Goal: Information Seeking & Learning: Learn about a topic

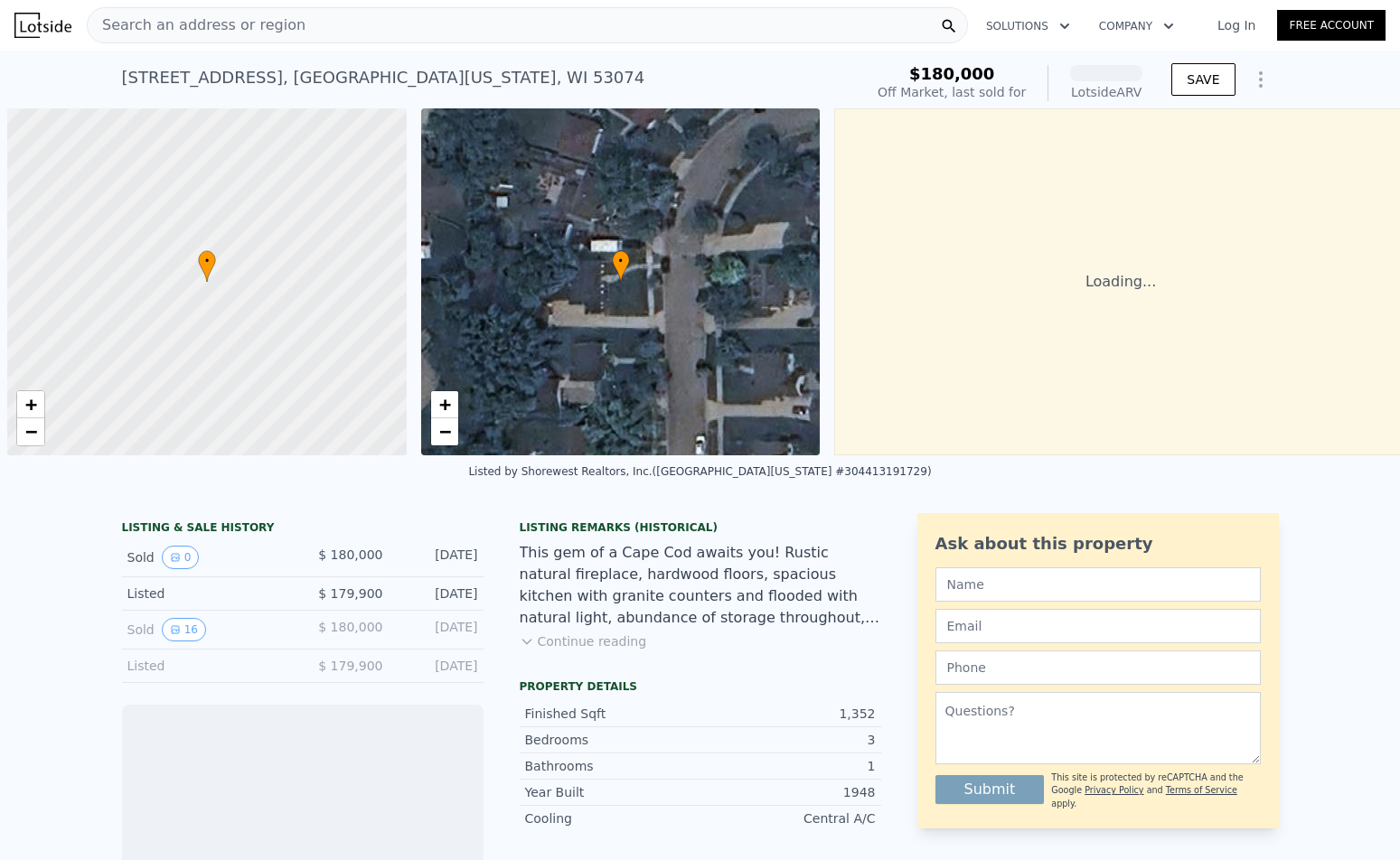
scroll to position [0, 7]
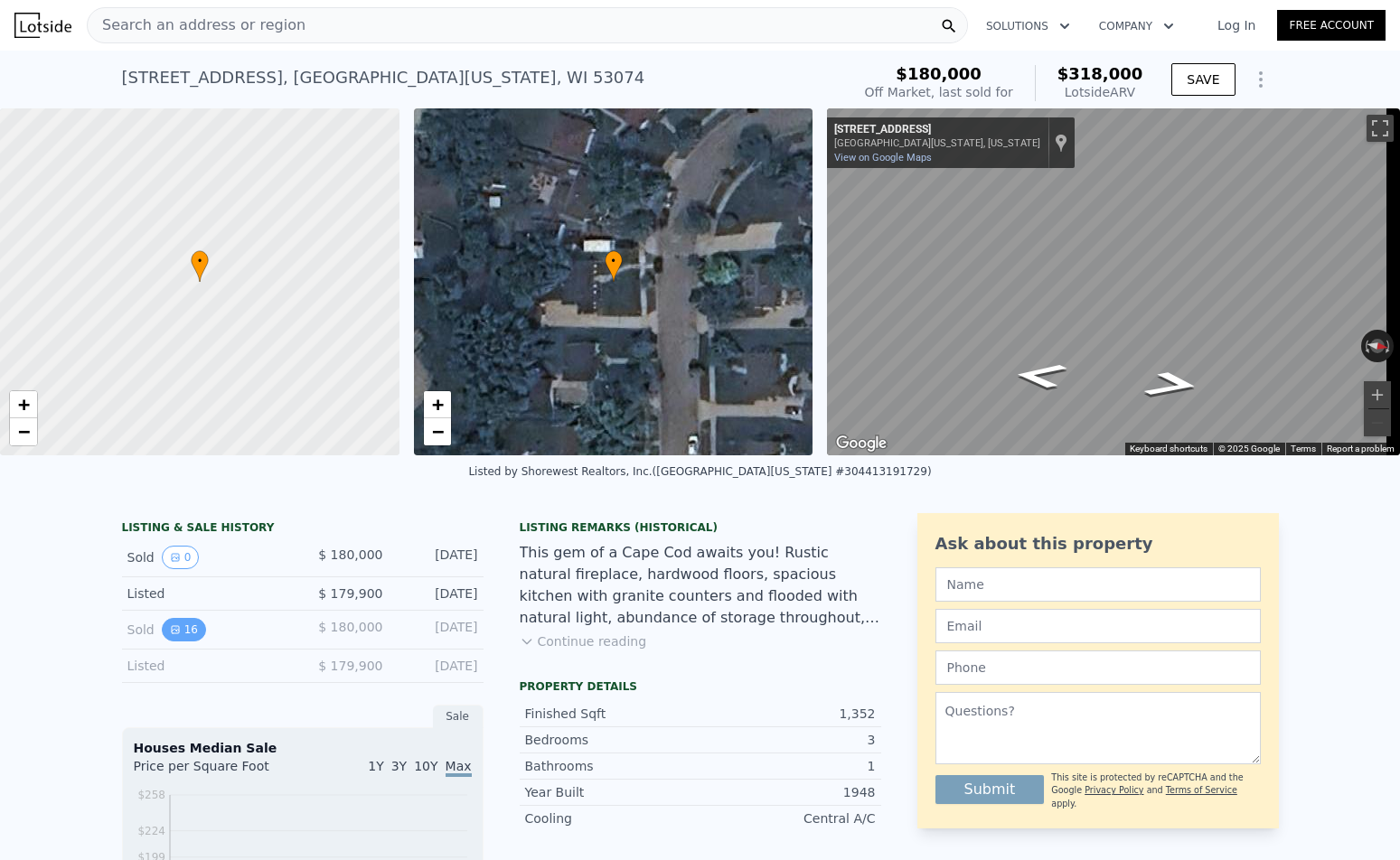
click at [171, 635] on icon "View historical data" at bounding box center [175, 630] width 11 height 11
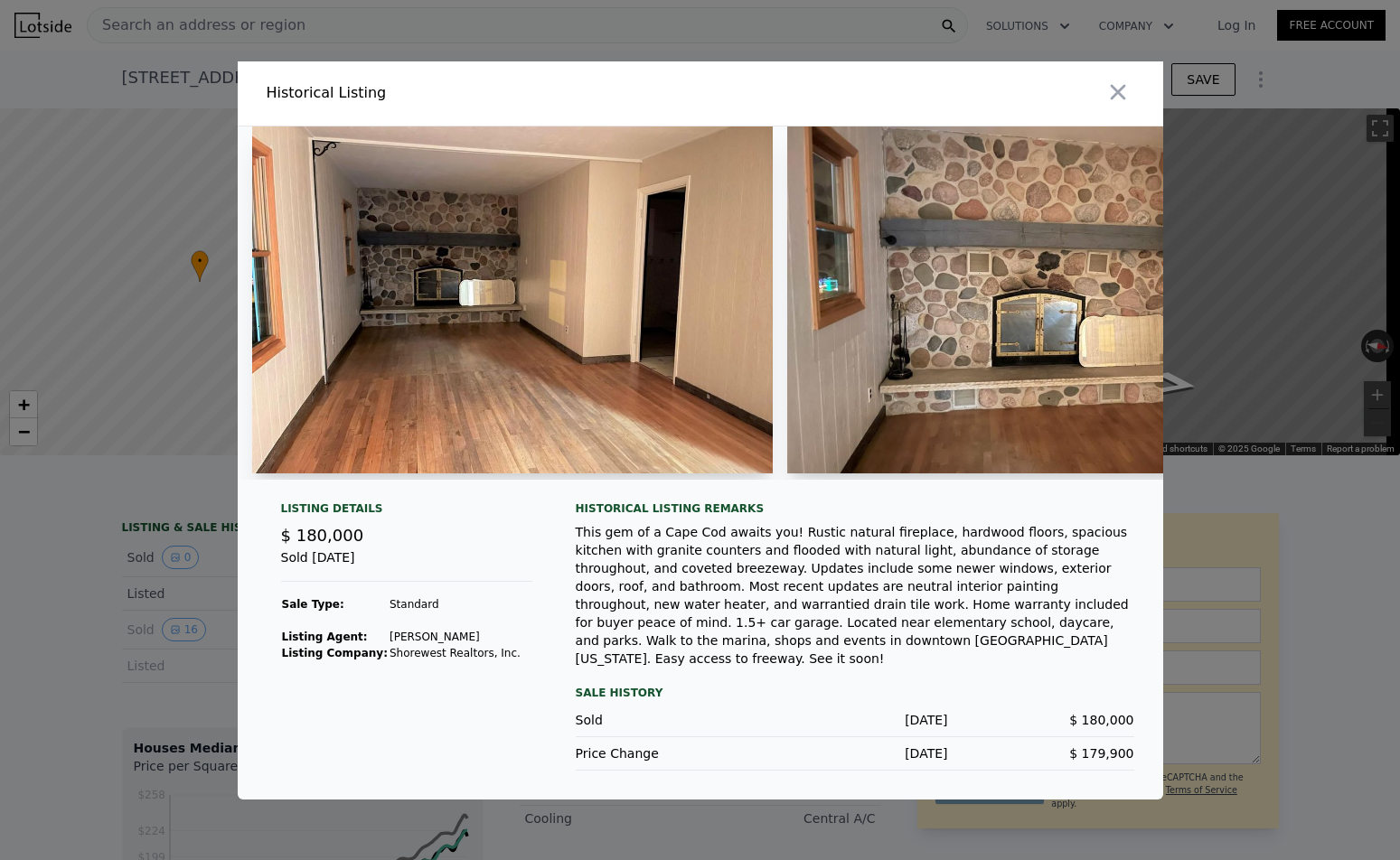
click at [445, 389] on img at bounding box center [512, 300] width 521 height 347
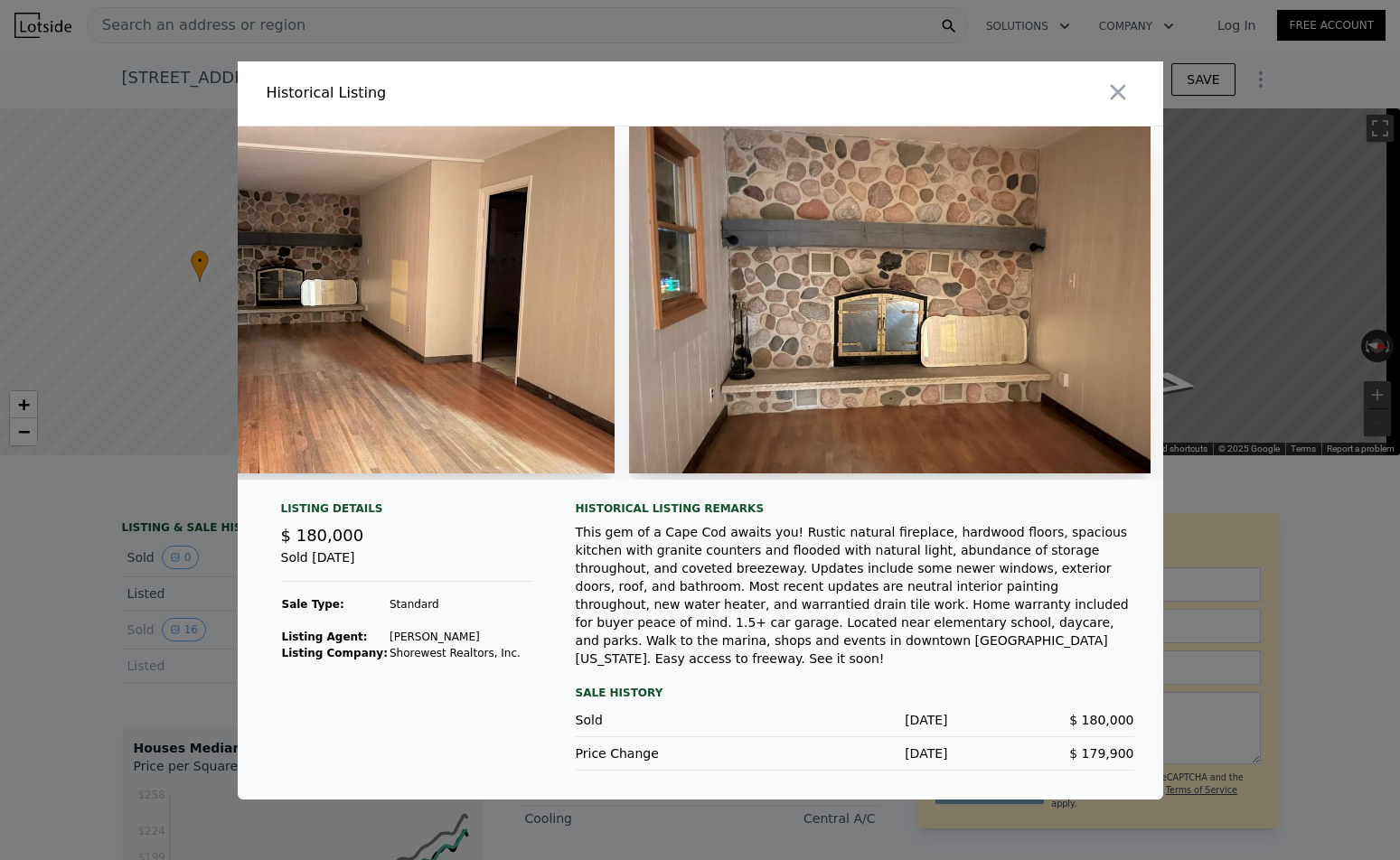
scroll to position [0, 0]
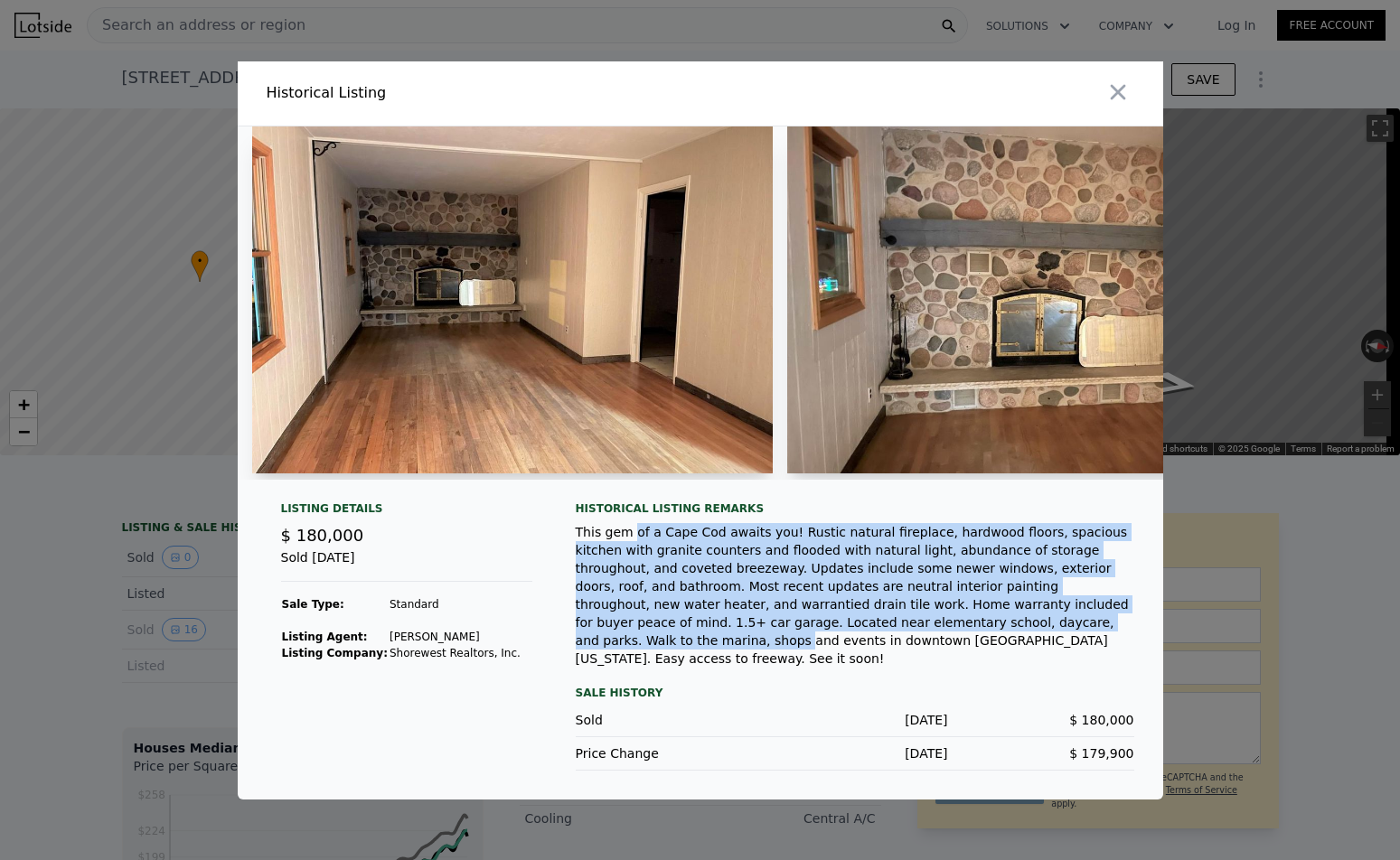
drag, startPoint x: 666, startPoint y: 566, endPoint x: 776, endPoint y: 645, distance: 135.4
click at [776, 645] on div "This gem of a Cape Cod awaits you! Rustic natural fireplace, hardwood floors, s…" at bounding box center [855, 594] width 558 height 144
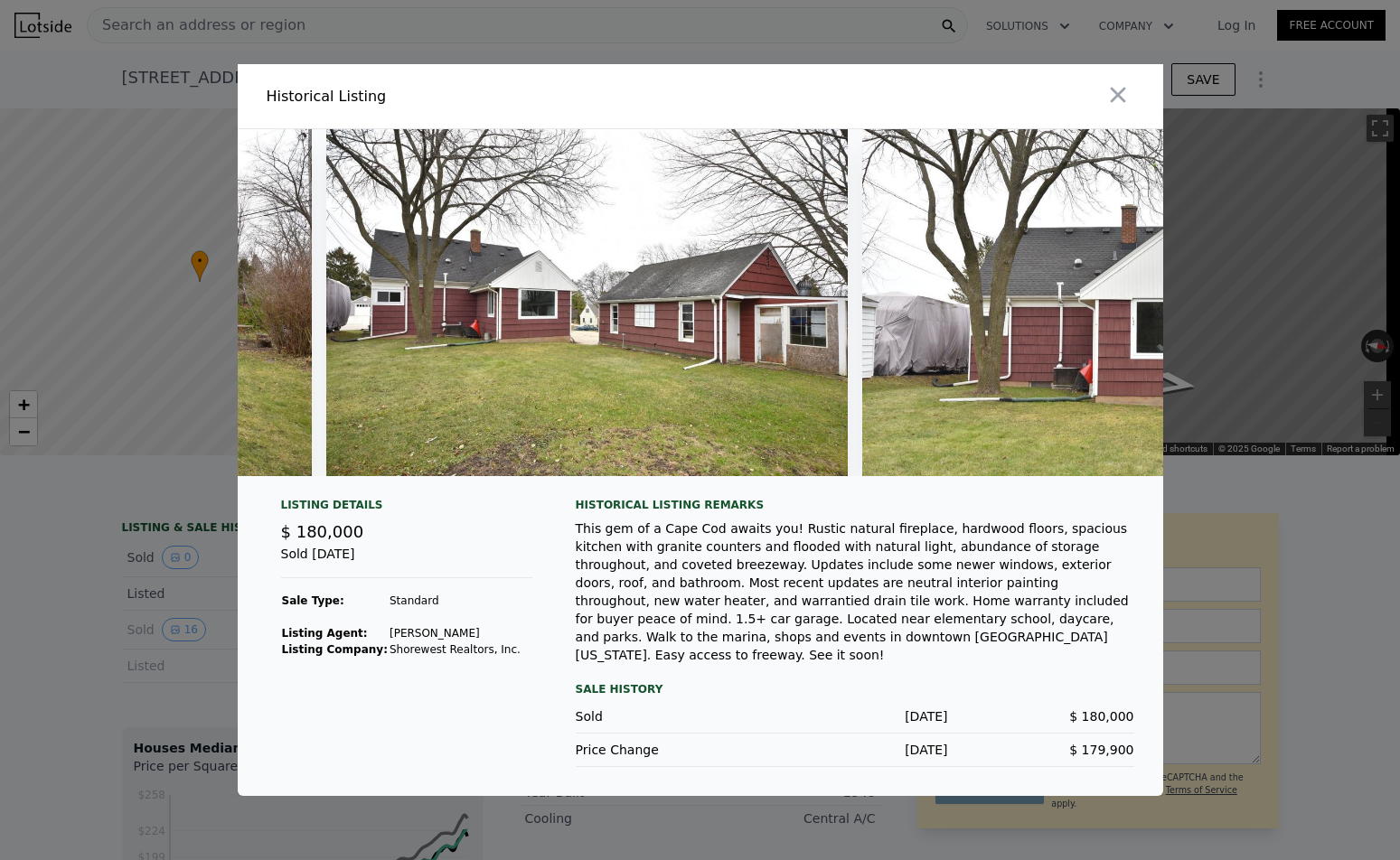
scroll to position [0, 7670]
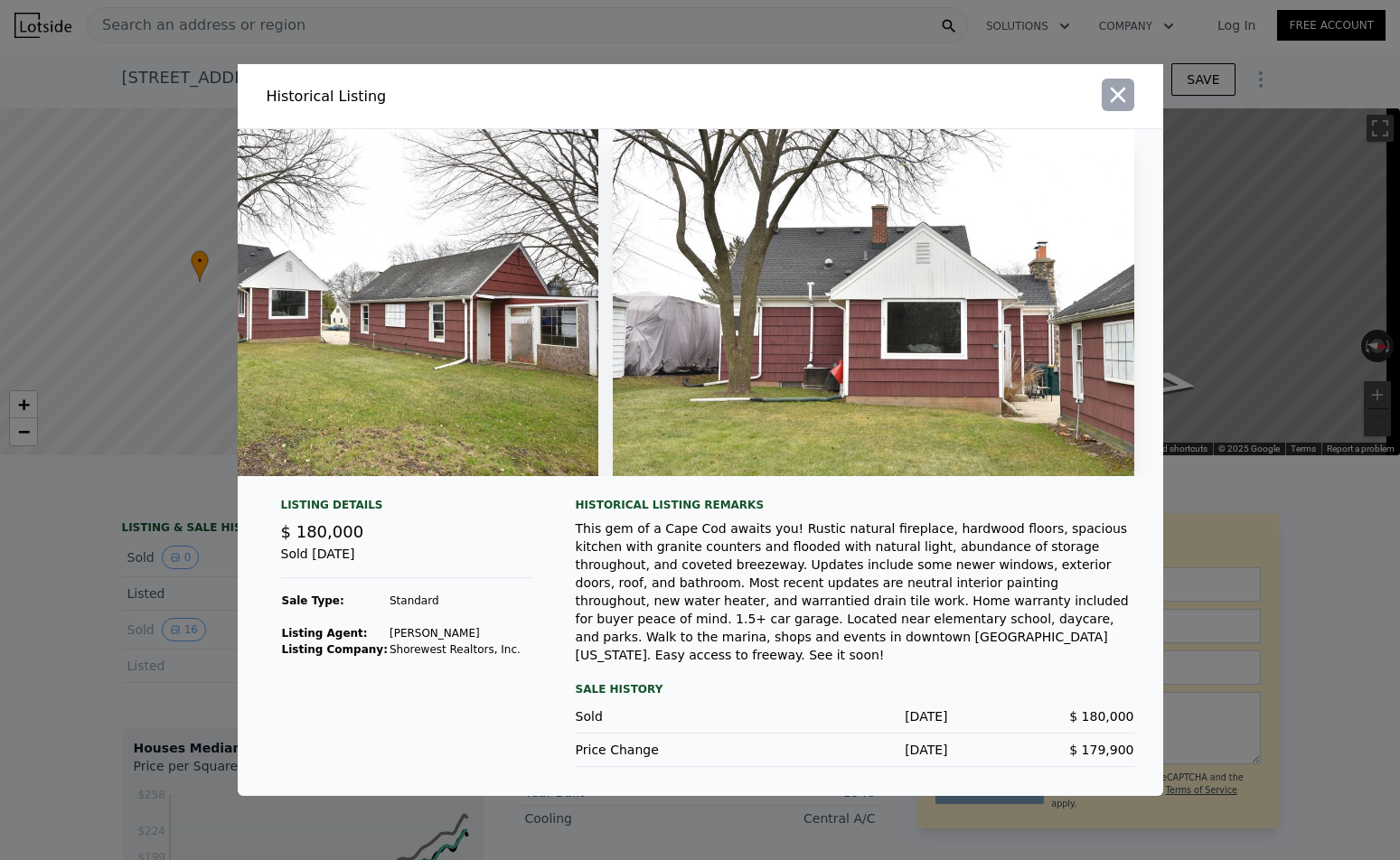
click at [1124, 87] on icon "button" at bounding box center [1118, 94] width 25 height 25
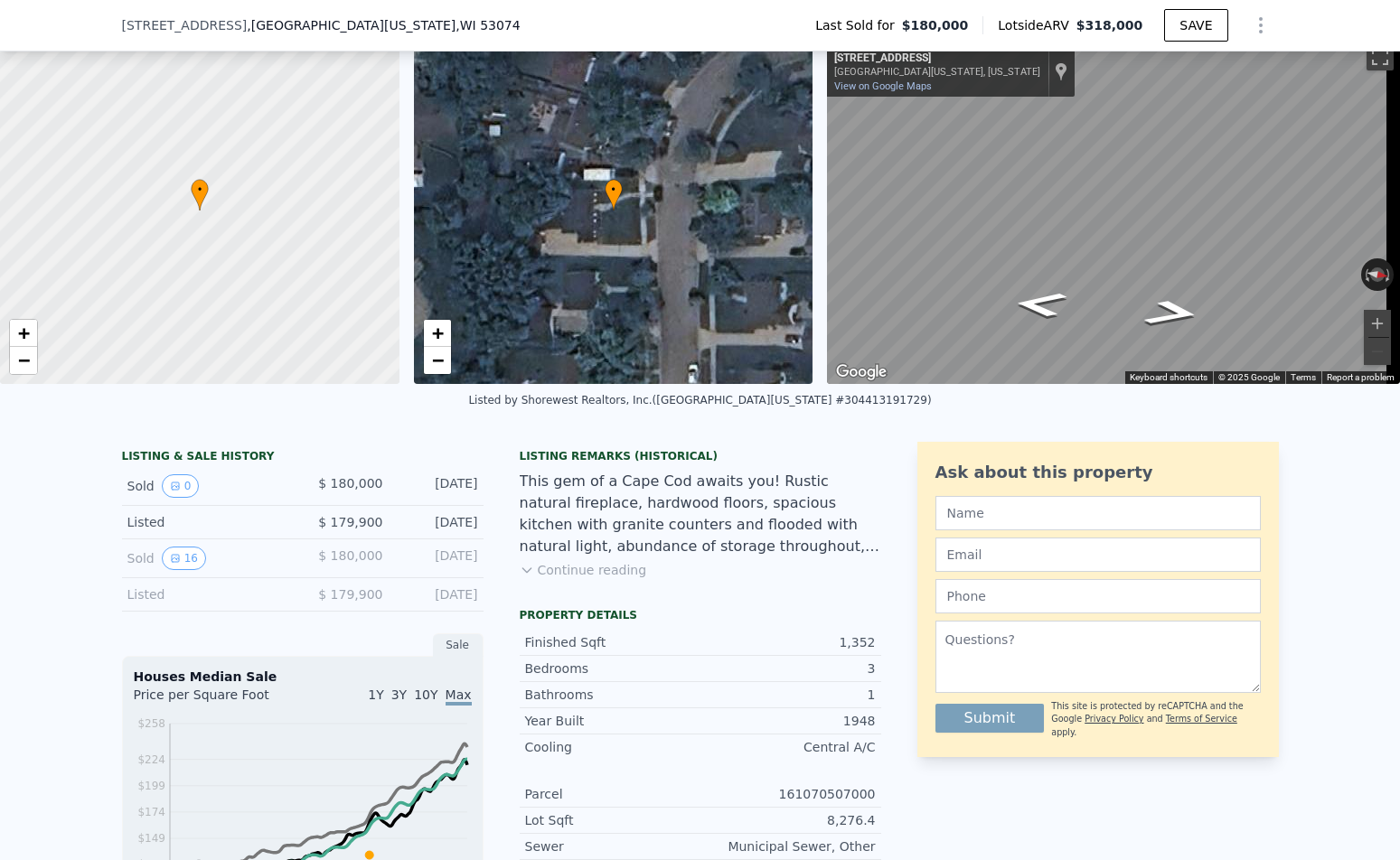
scroll to position [265, 0]
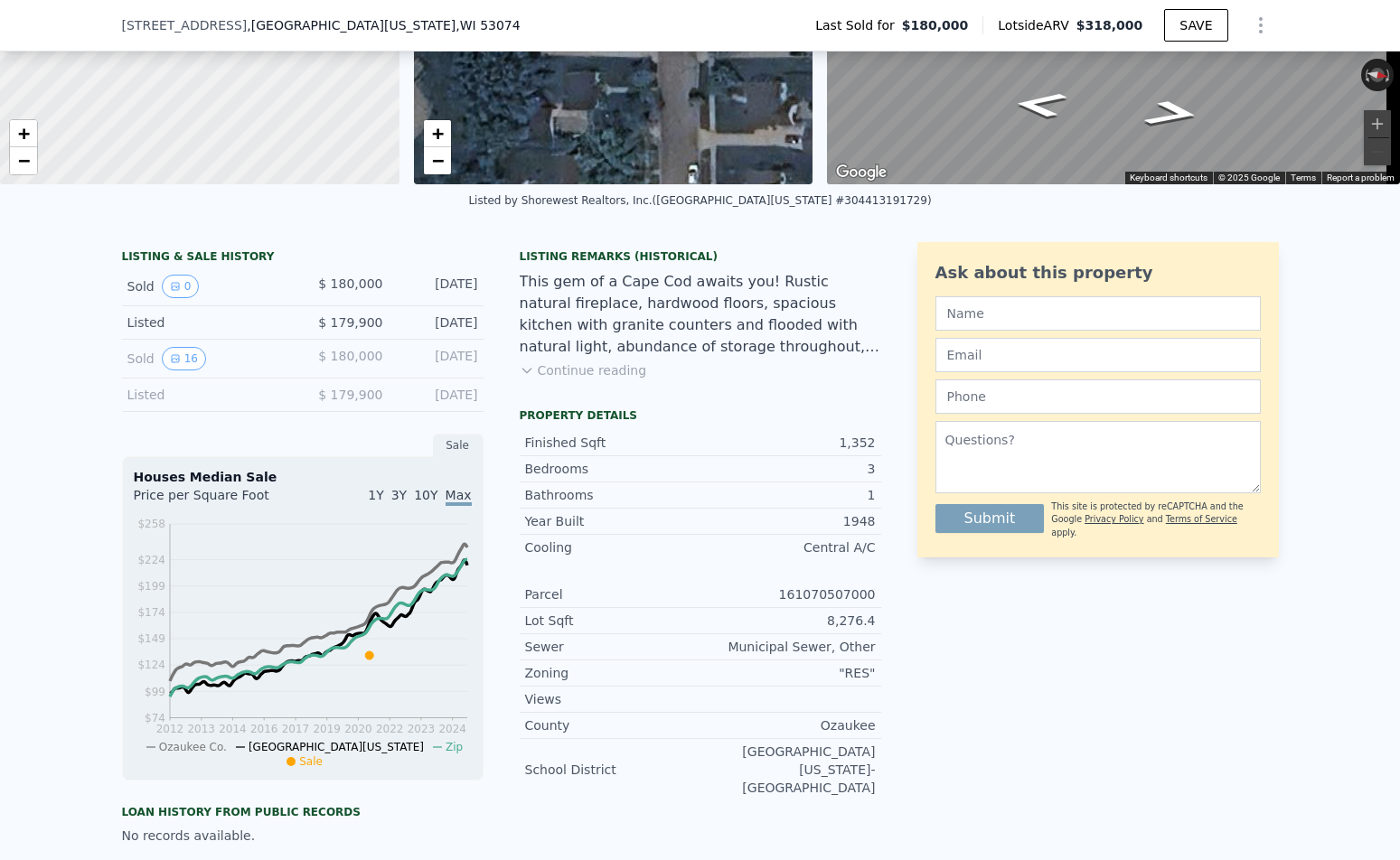
click at [581, 395] on div "Listing Remarks (Historical) This gem of a Cape Cod awaits you! Rustic natural …" at bounding box center [700, 325] width 362 height 152
click at [578, 379] on button "Continue reading" at bounding box center [583, 370] width 128 height 18
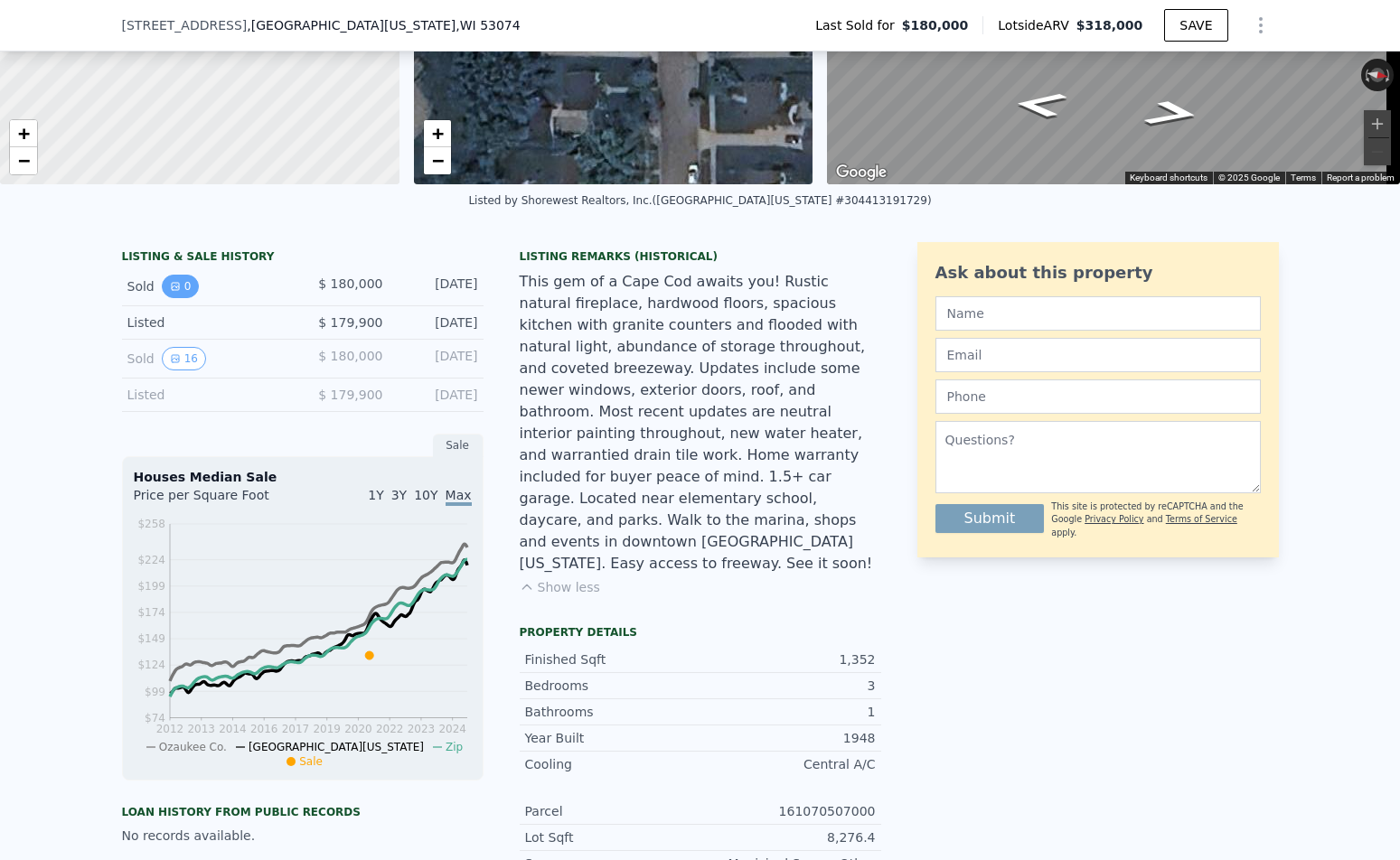
click at [162, 298] on button "0" at bounding box center [181, 286] width 38 height 23
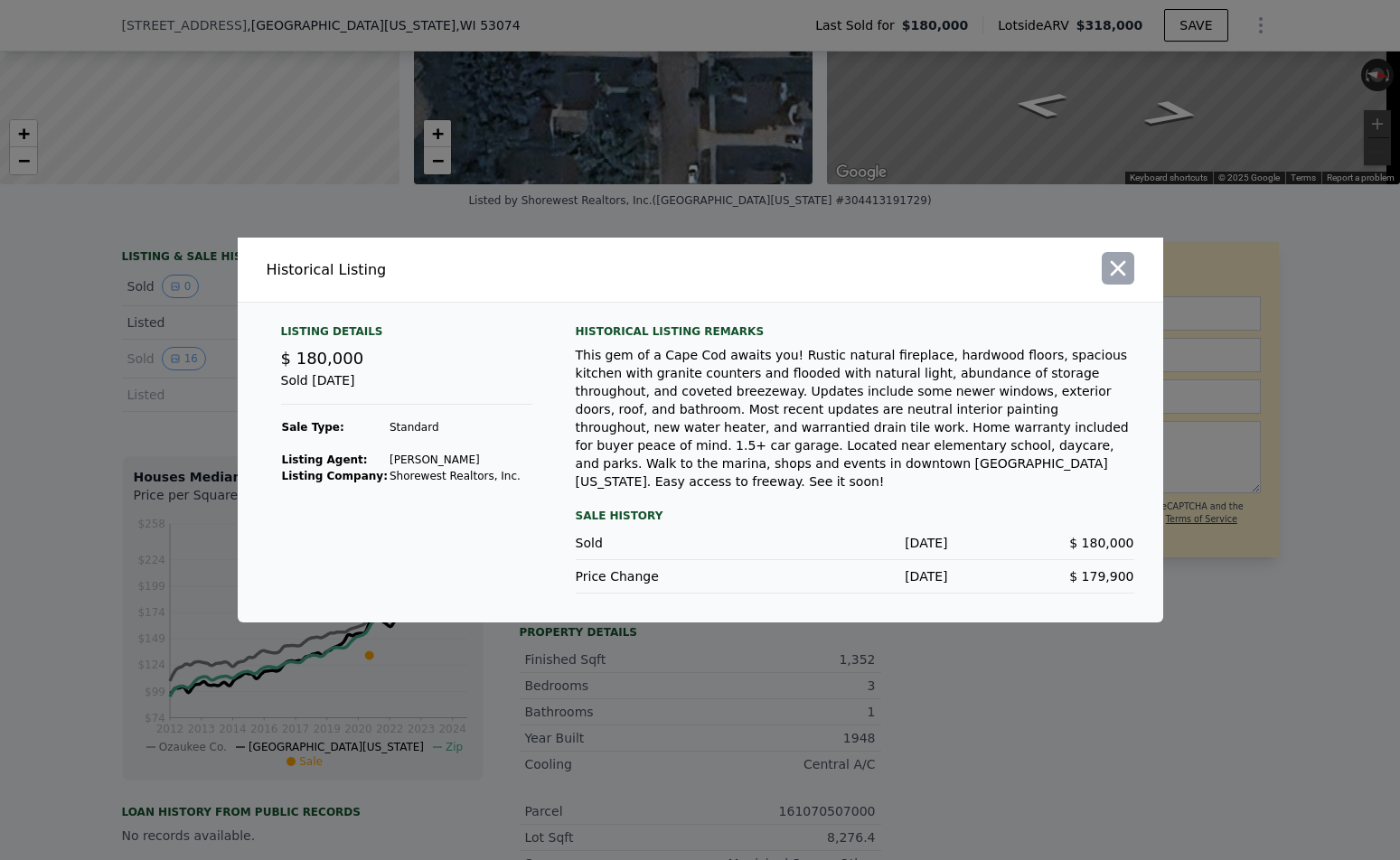
click at [1117, 280] on icon "button" at bounding box center [1118, 267] width 25 height 25
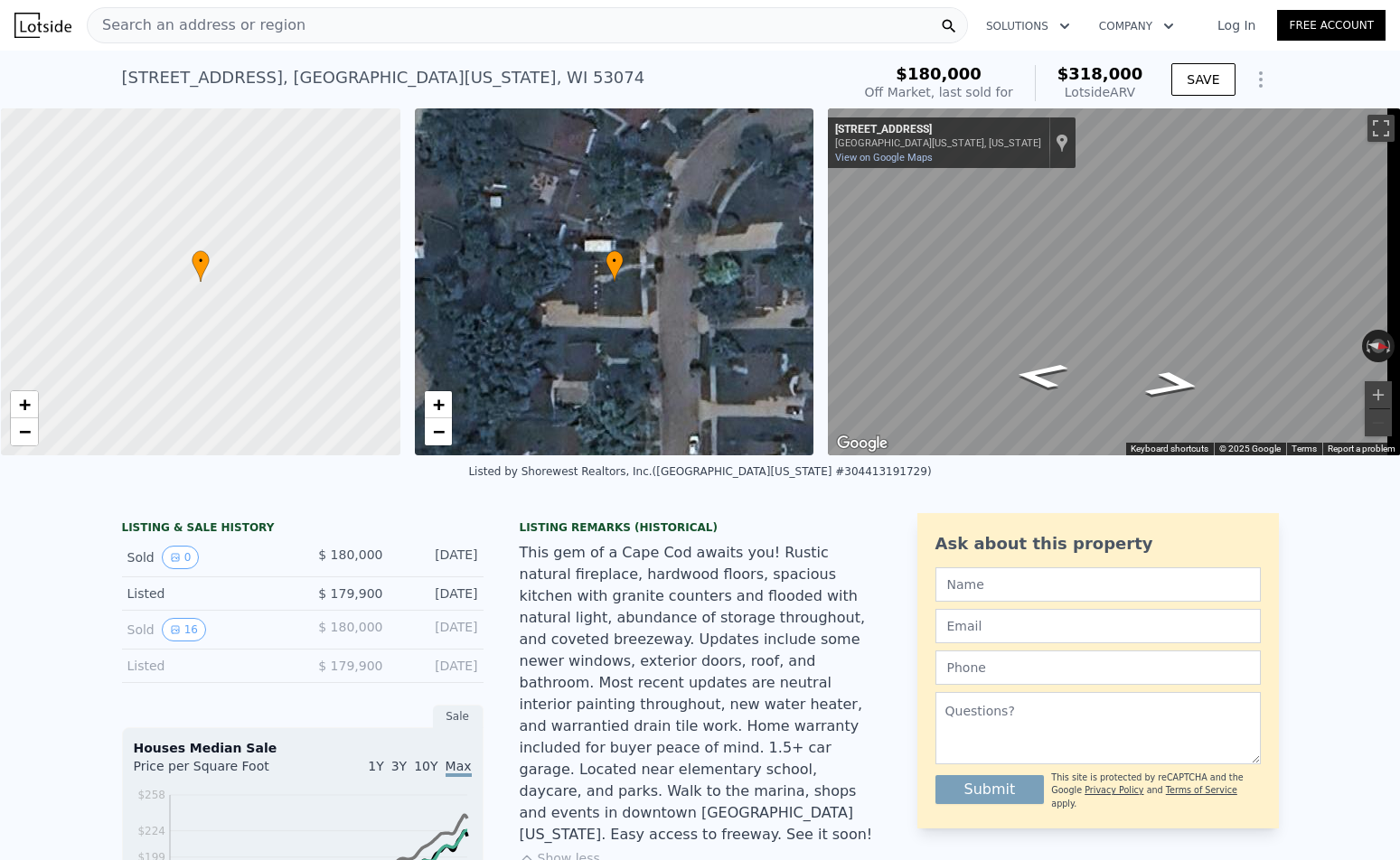
scroll to position [0, 7]
